Goal: Find specific page/section: Find specific page/section

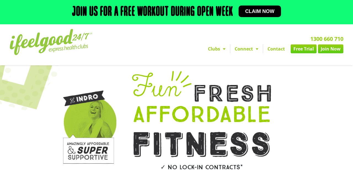
click at [221, 48] on span "Menu" at bounding box center [223, 49] width 6 height 10
click at [220, 49] on link "Clubs" at bounding box center [217, 48] width 26 height 9
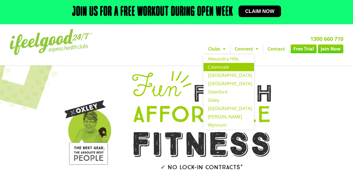
click at [224, 69] on link "Calamvale" at bounding box center [229, 67] width 50 height 8
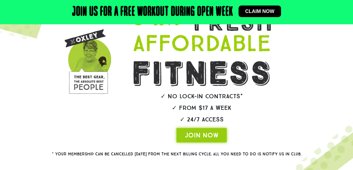
scroll to position [76, 0]
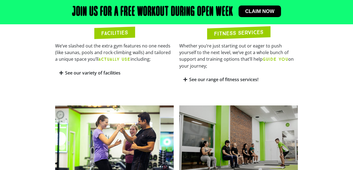
scroll to position [336, 0]
